Goal: Task Accomplishment & Management: Manage account settings

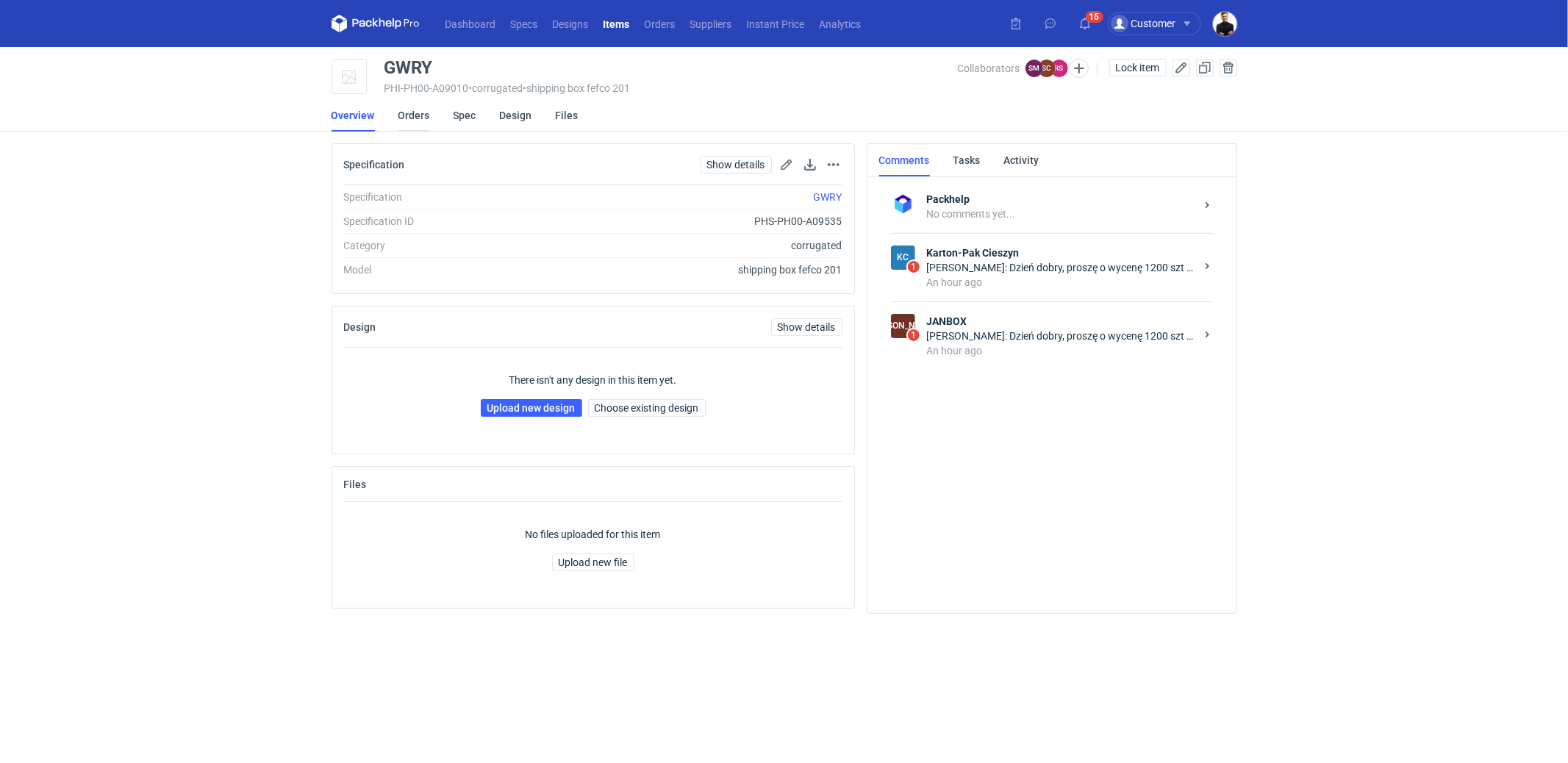
click at [408, 113] on link "Orders" at bounding box center [414, 115] width 32 height 32
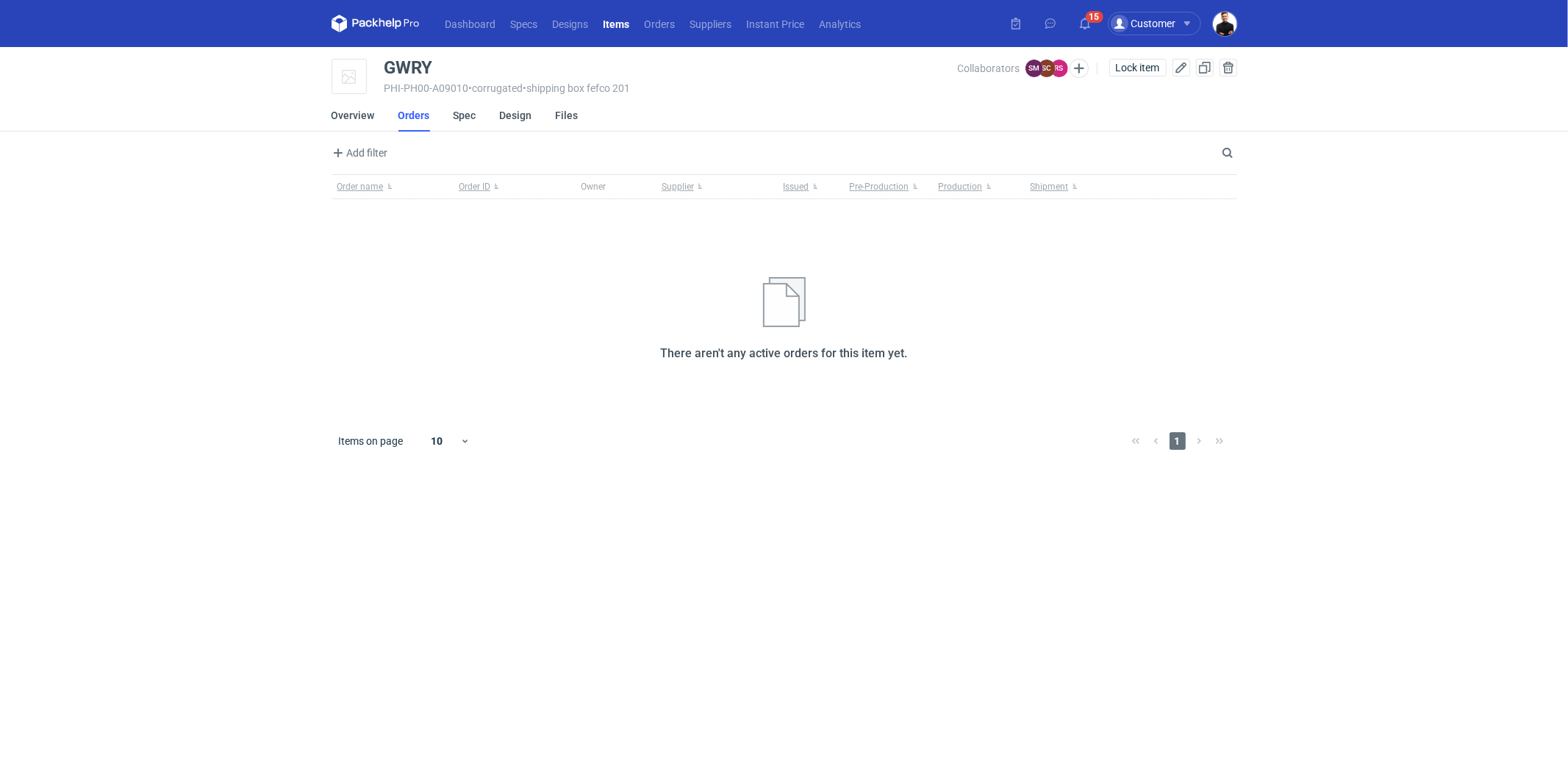
click at [375, 114] on li "Overview" at bounding box center [364, 115] width 67 height 32
click at [367, 113] on link "Overview" at bounding box center [353, 115] width 43 height 32
